Goal: Find specific page/section: Find specific page/section

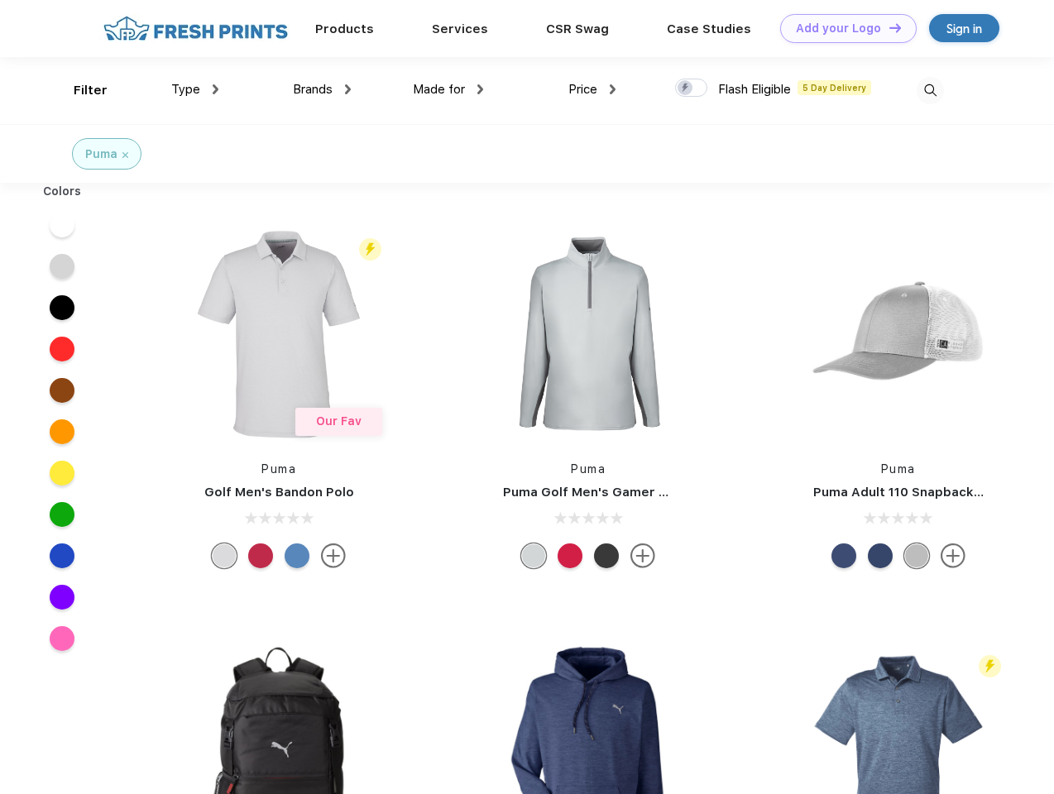
click at [842, 28] on link "Add your Logo Design Tool" at bounding box center [848, 28] width 137 height 29
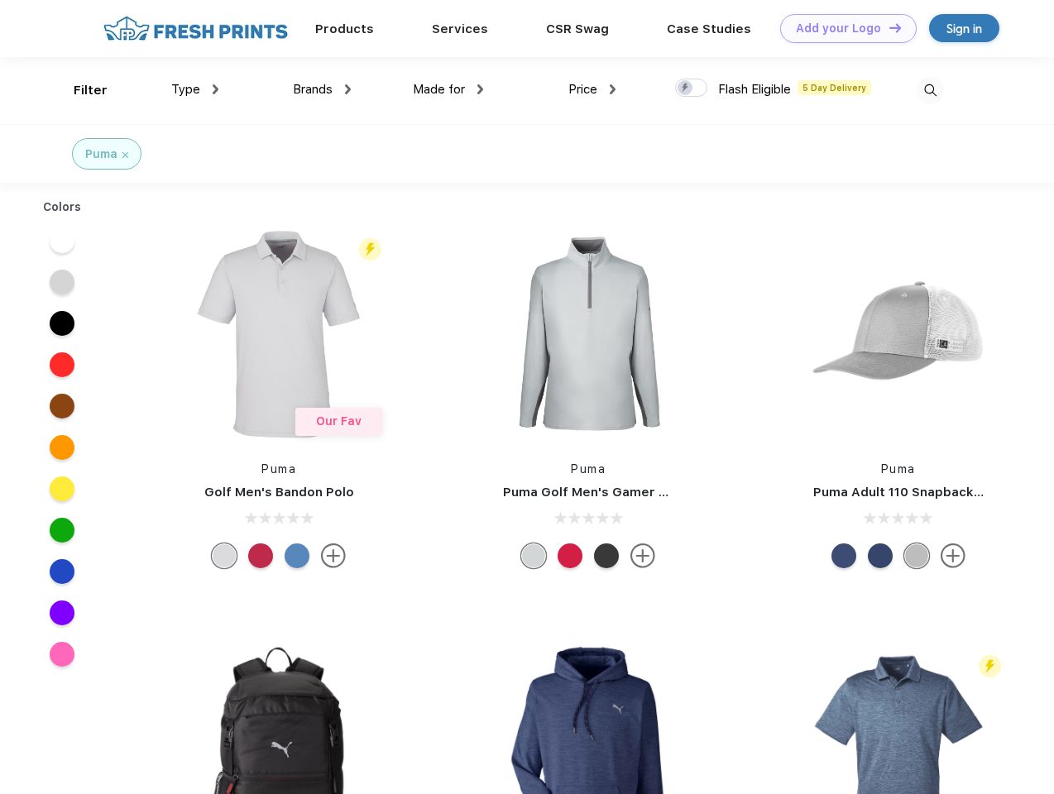
click at [0, 0] on div "Design Tool" at bounding box center [0, 0] width 0 height 0
click at [888, 27] on link "Add your Logo Design Tool" at bounding box center [848, 28] width 137 height 29
click at [79, 90] on div "Filter" at bounding box center [91, 90] width 34 height 19
click at [195, 89] on span "Type" at bounding box center [185, 89] width 29 height 15
click at [322, 89] on span "Brands" at bounding box center [313, 89] width 40 height 15
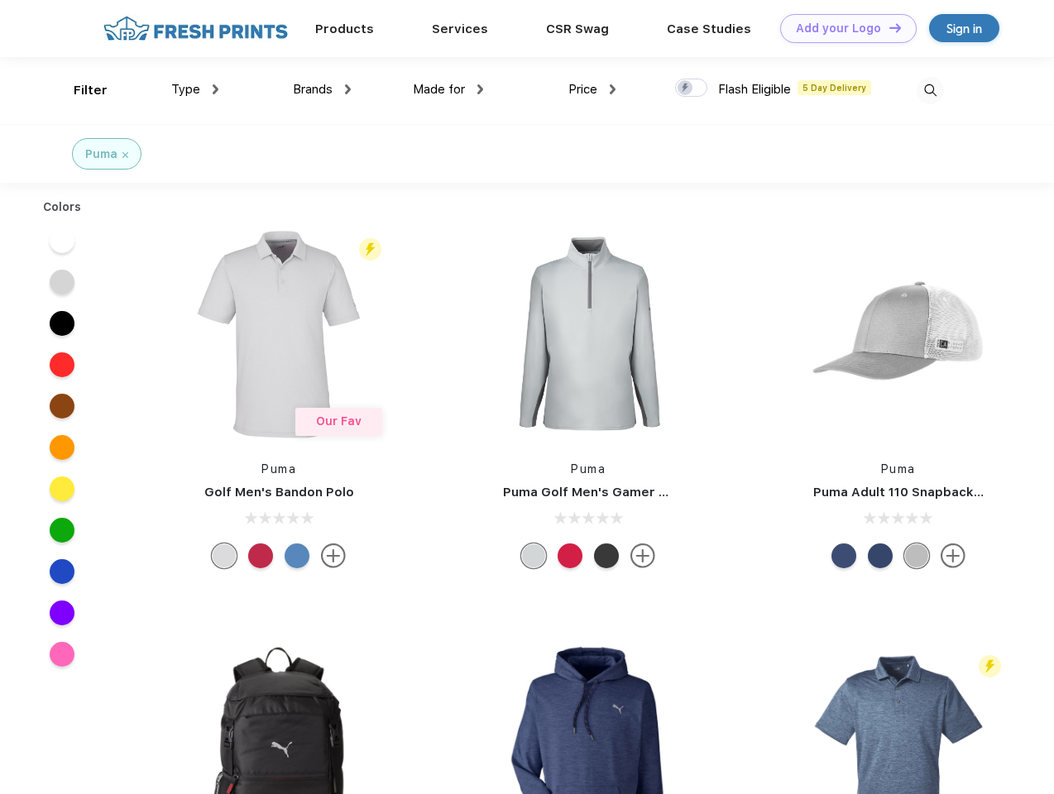
click at [449, 89] on span "Made for" at bounding box center [439, 89] width 52 height 15
click at [593, 89] on span "Price" at bounding box center [583, 89] width 29 height 15
click at [692, 89] on div at bounding box center [691, 88] width 32 height 18
click at [686, 89] on input "checkbox" at bounding box center [680, 83] width 11 height 11
click at [930, 90] on img at bounding box center [930, 90] width 27 height 27
